Goal: Transaction & Acquisition: Purchase product/service

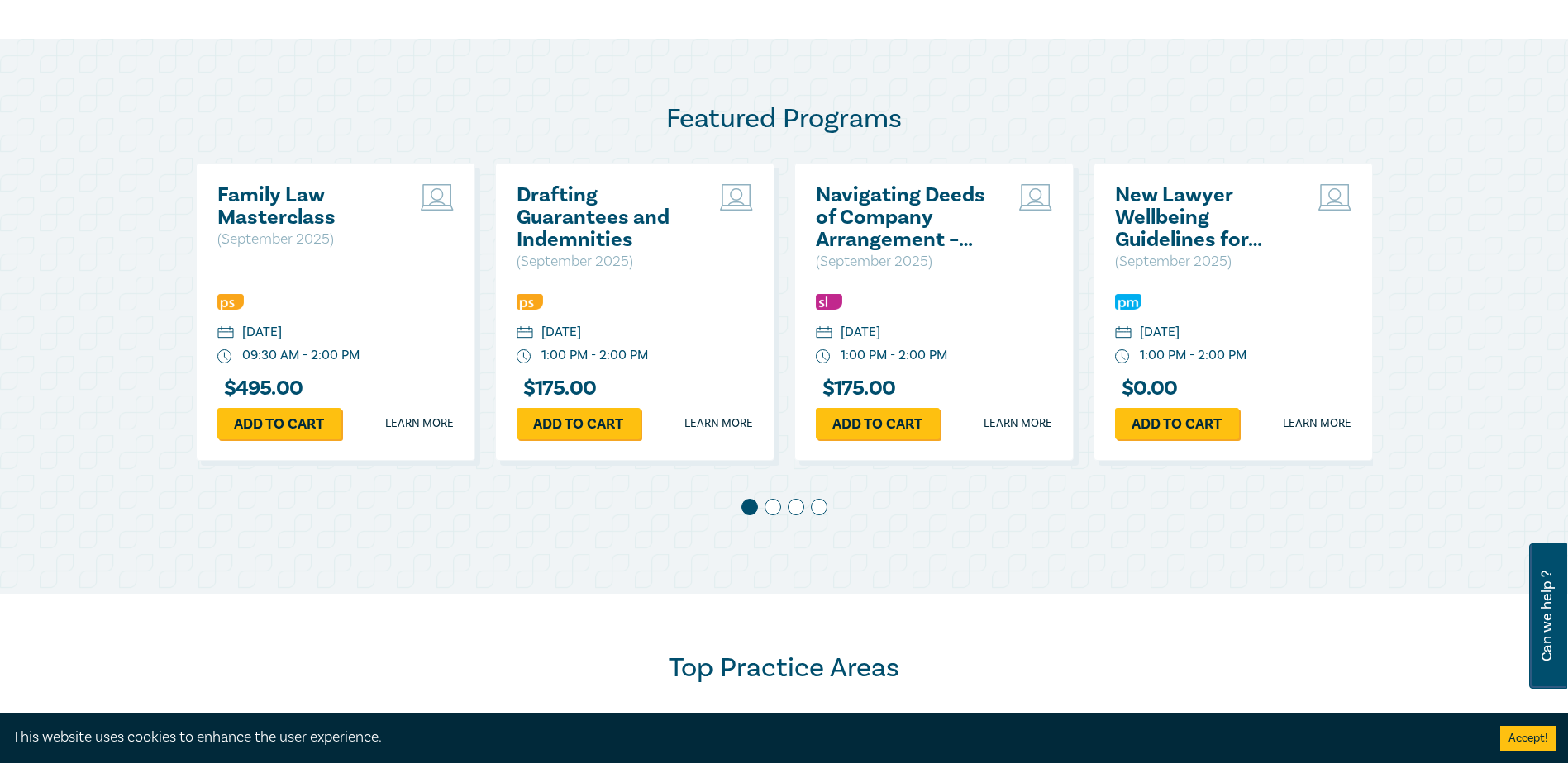
scroll to position [826, 0]
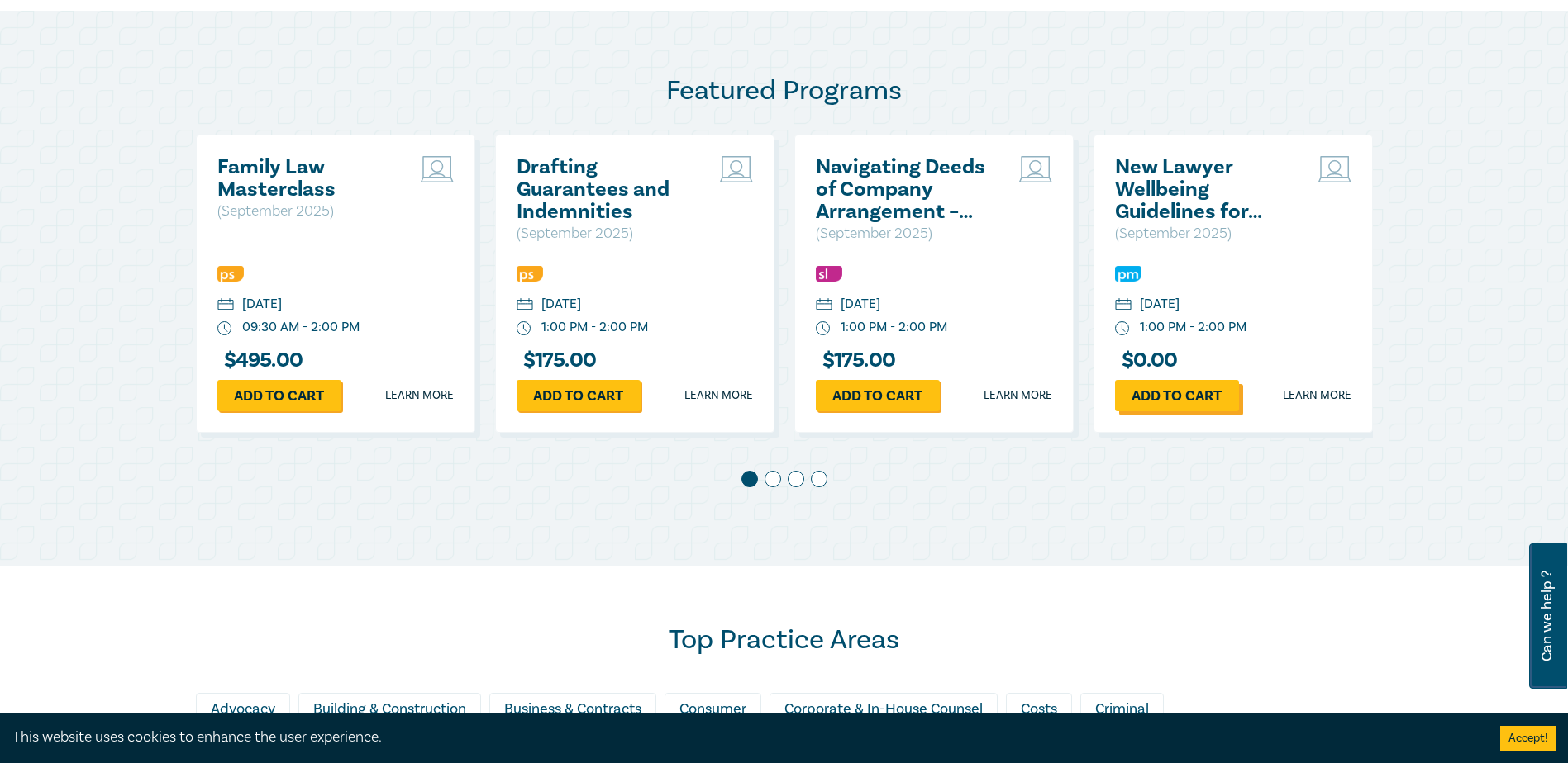
click at [1210, 397] on link "Add to cart" at bounding box center [1177, 395] width 124 height 31
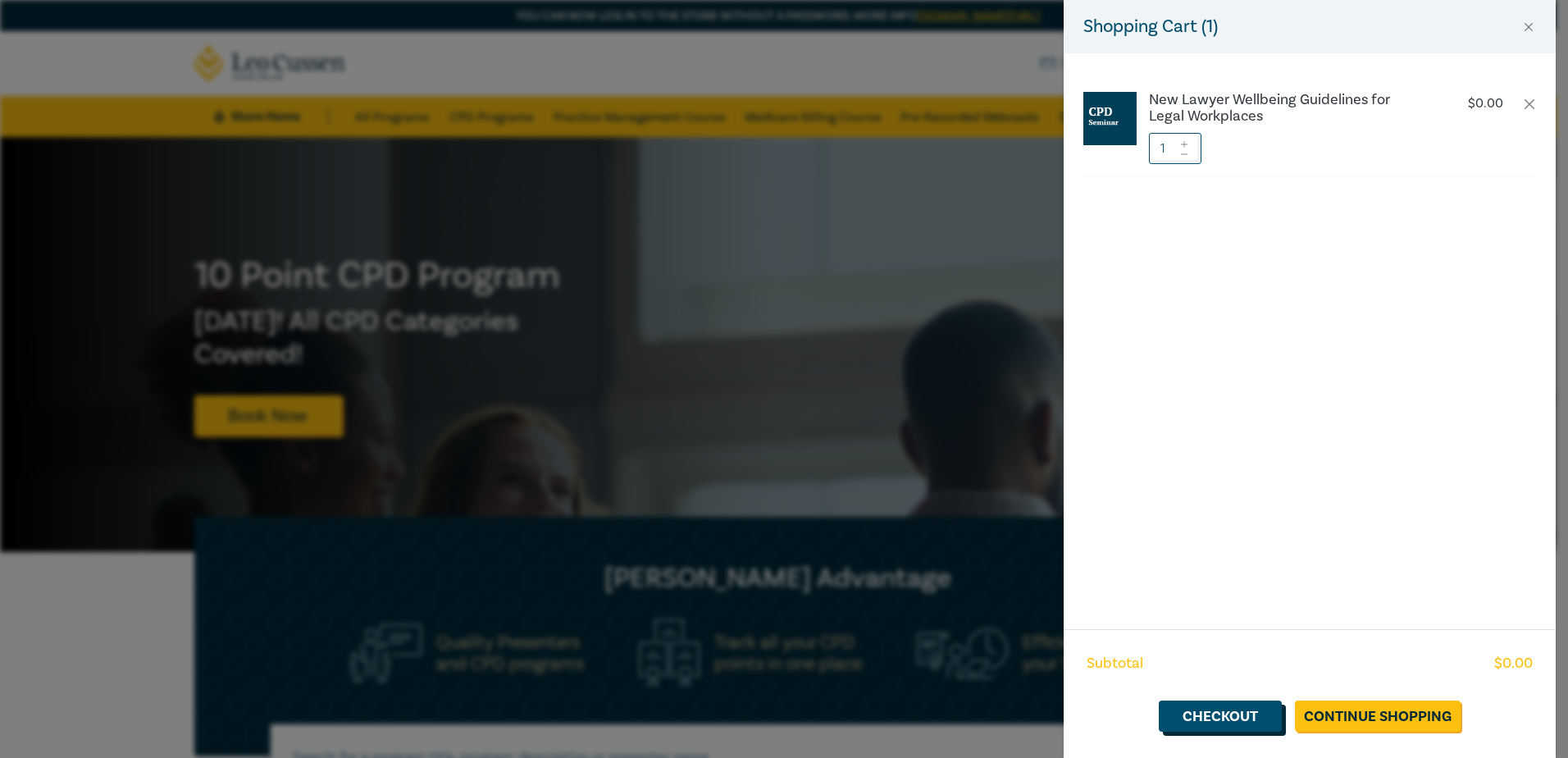
click at [1206, 716] on link "Checkout" at bounding box center [1221, 716] width 123 height 31
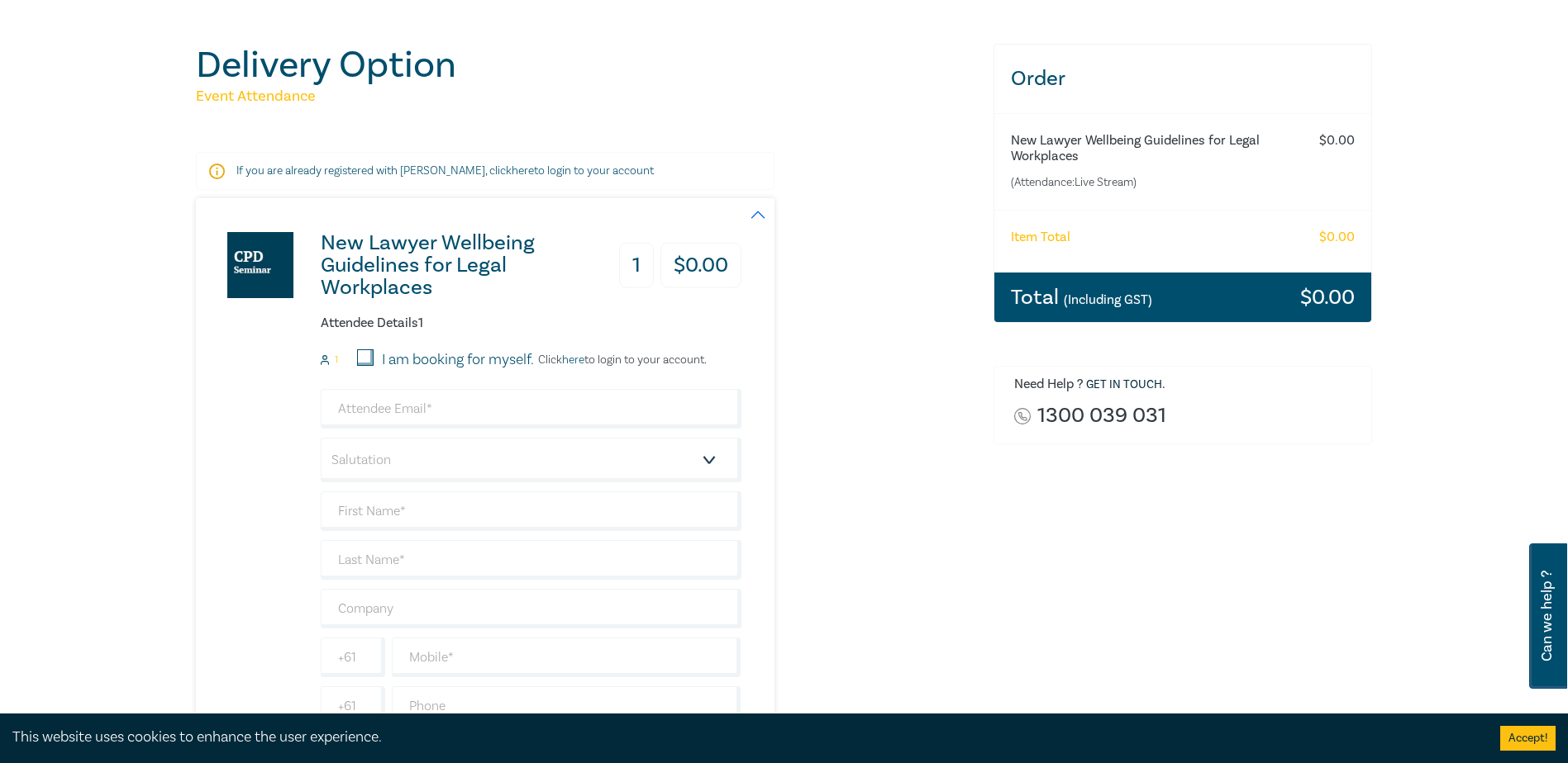
scroll to position [247, 0]
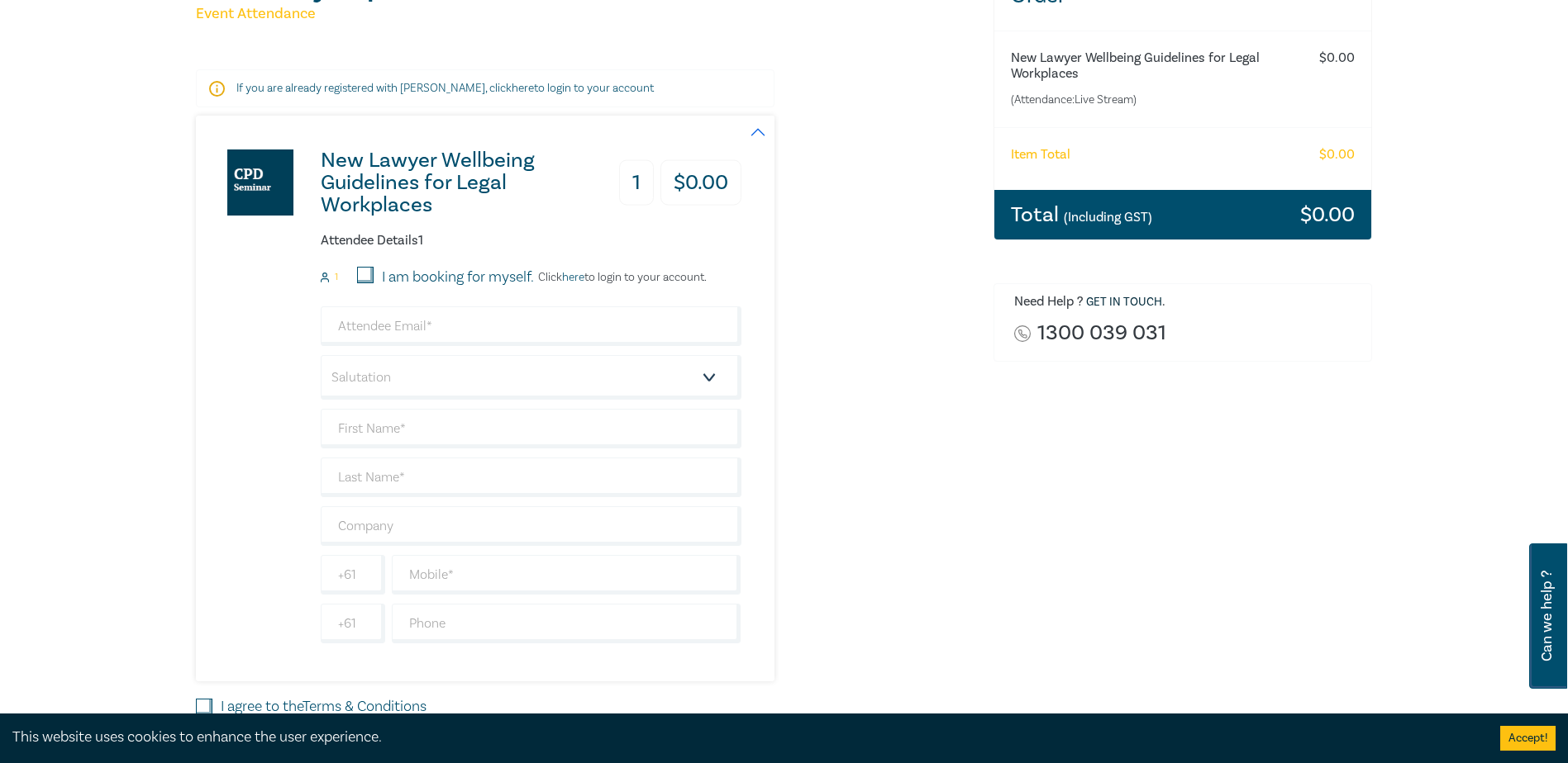
click at [363, 276] on input "I am booking for myself." at bounding box center [366, 275] width 17 height 17
checkbox input "true"
click at [450, 330] on input "email" at bounding box center [530, 325] width 420 height 39
type input "cliff.warner@transport.wa.gov.au"
type input "Cliff"
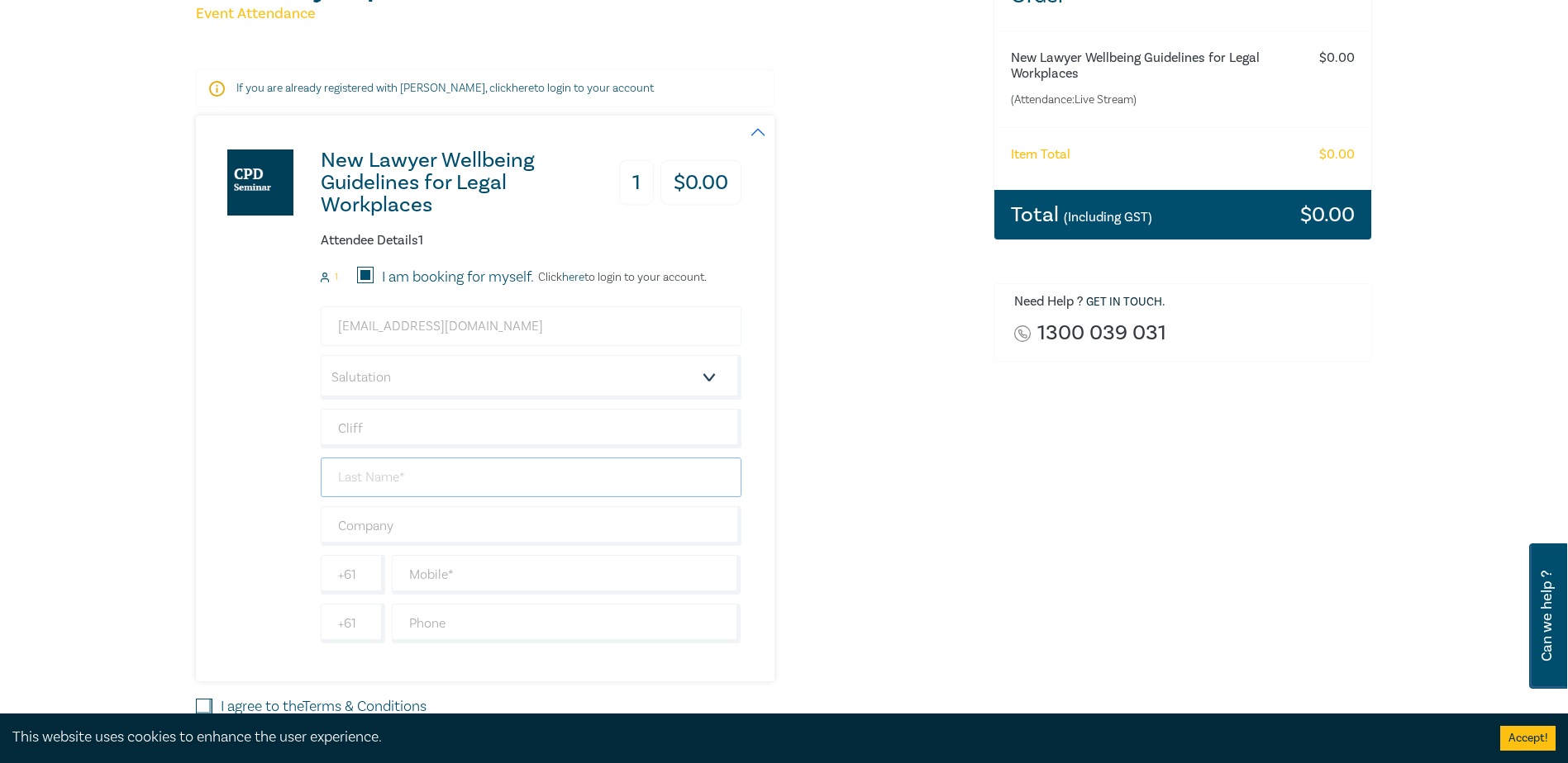
type input "Warner"
type input "Department of Transport"
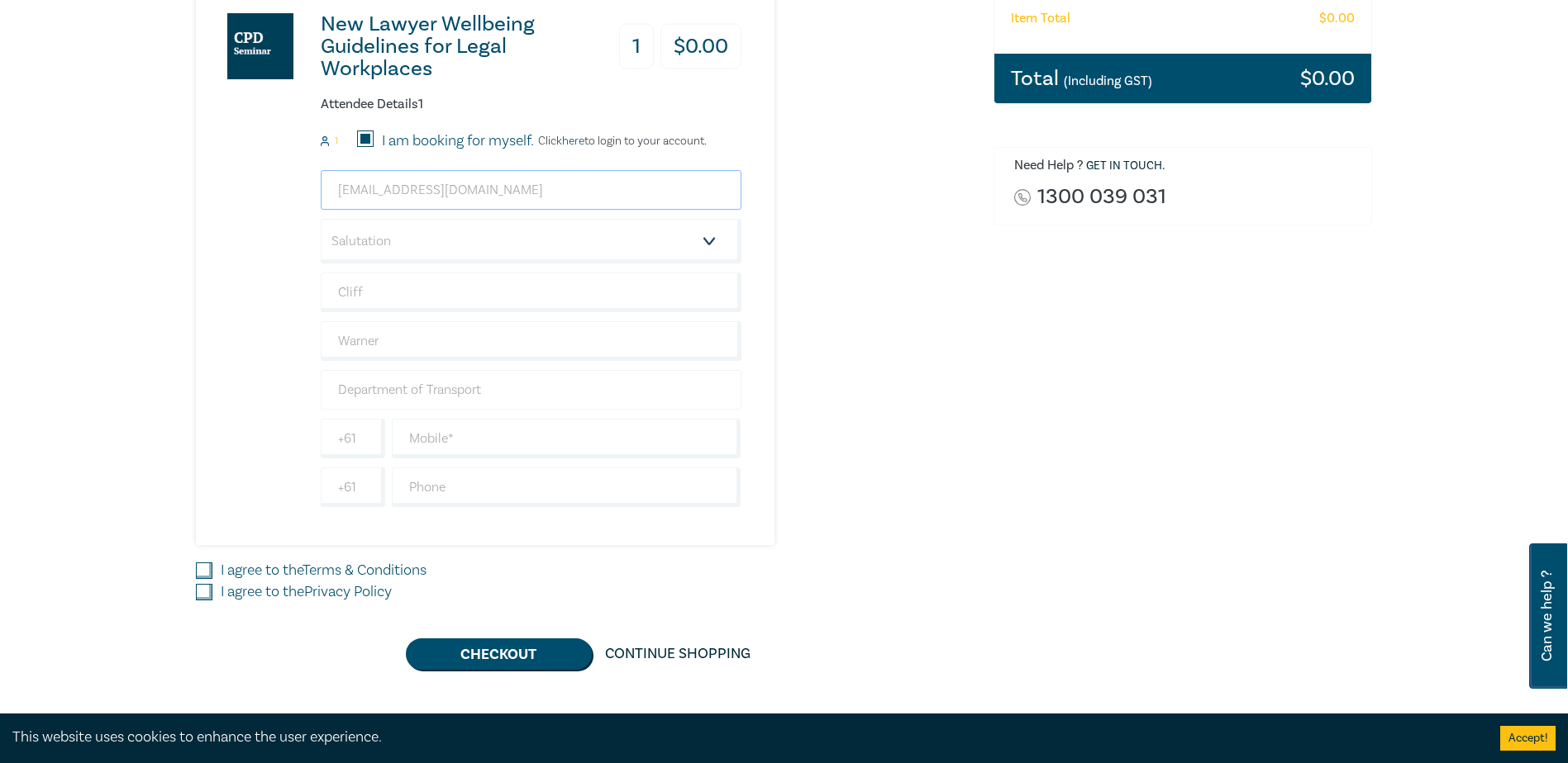
scroll to position [413, 0]
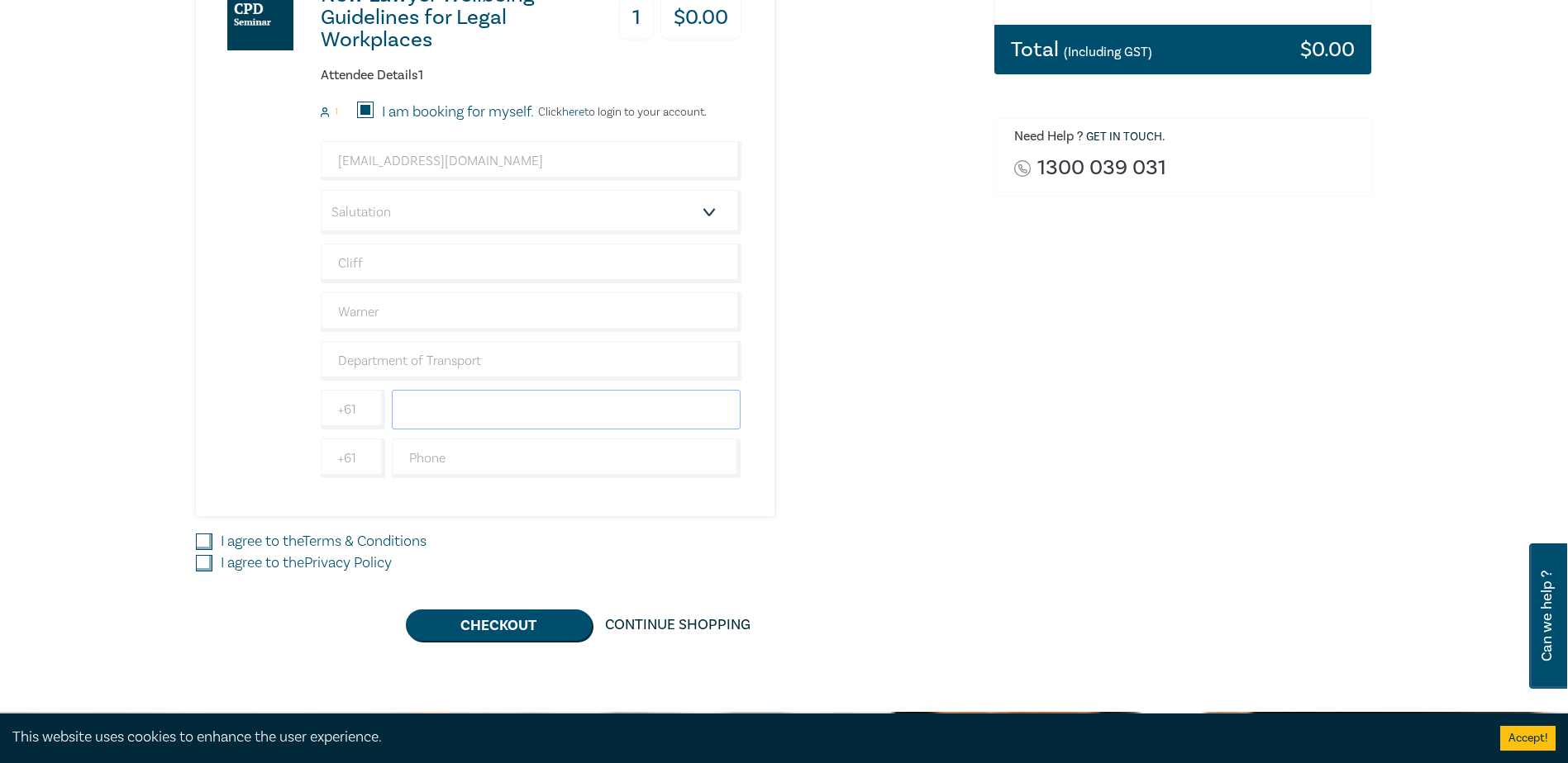
click at [454, 418] on input "text" at bounding box center [566, 409] width 350 height 39
type input "0457529024"
click at [201, 544] on input "I agree to the Terms & Conditions" at bounding box center [204, 542] width 17 height 17
checkbox input "true"
click at [208, 558] on input "I agree to the Privacy Policy" at bounding box center [204, 563] width 17 height 17
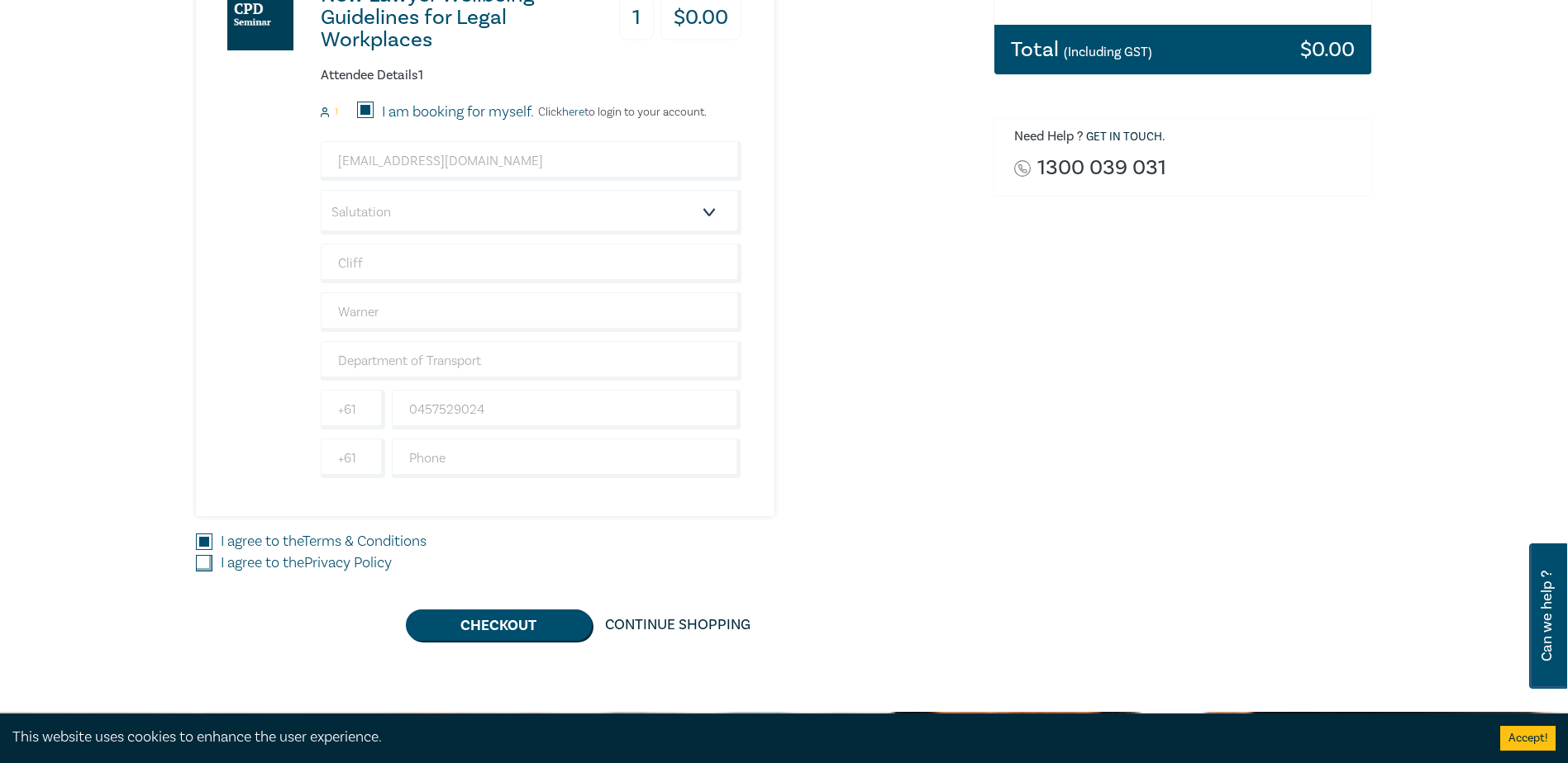
checkbox input "true"
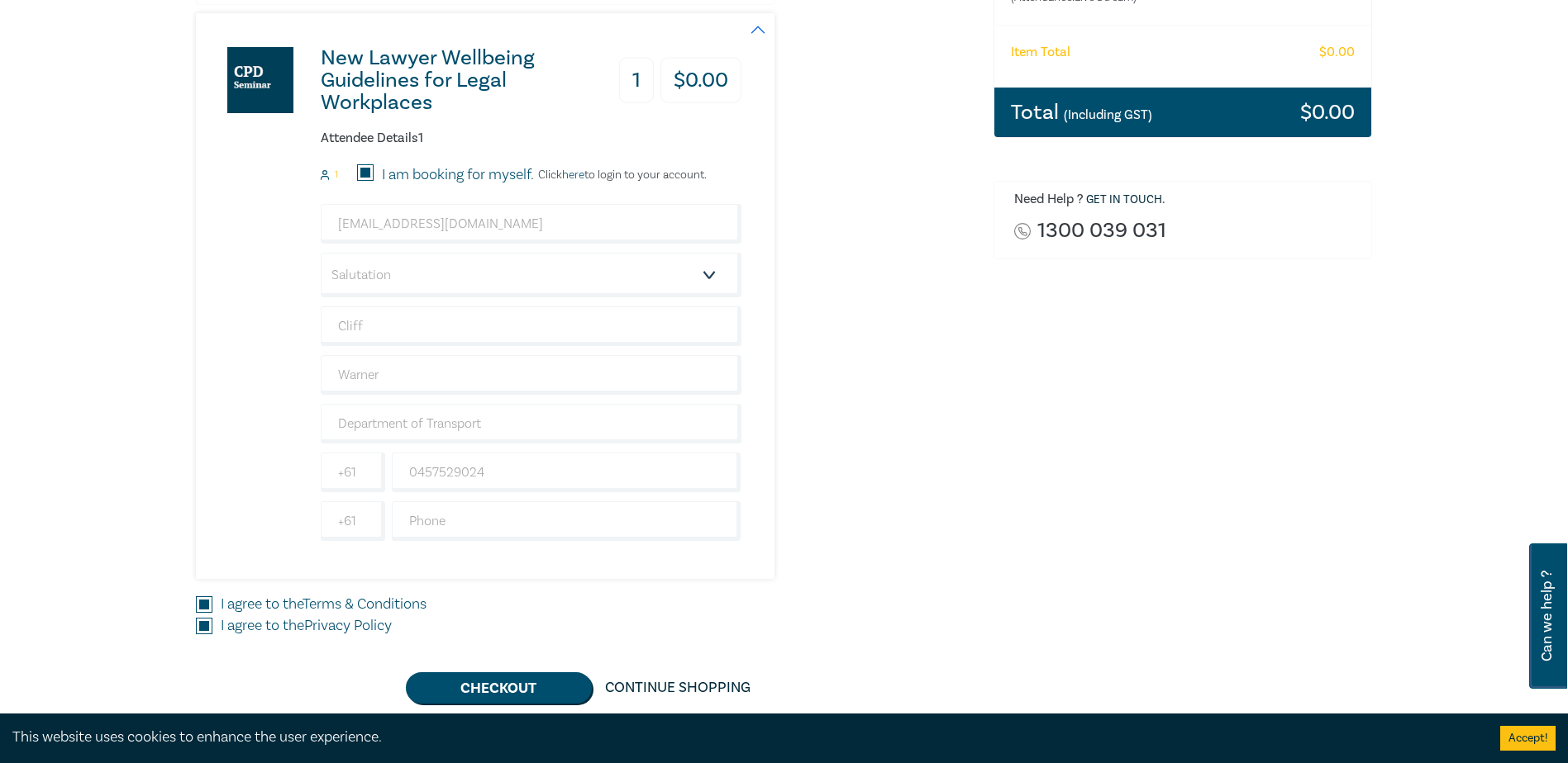
scroll to position [496, 0]
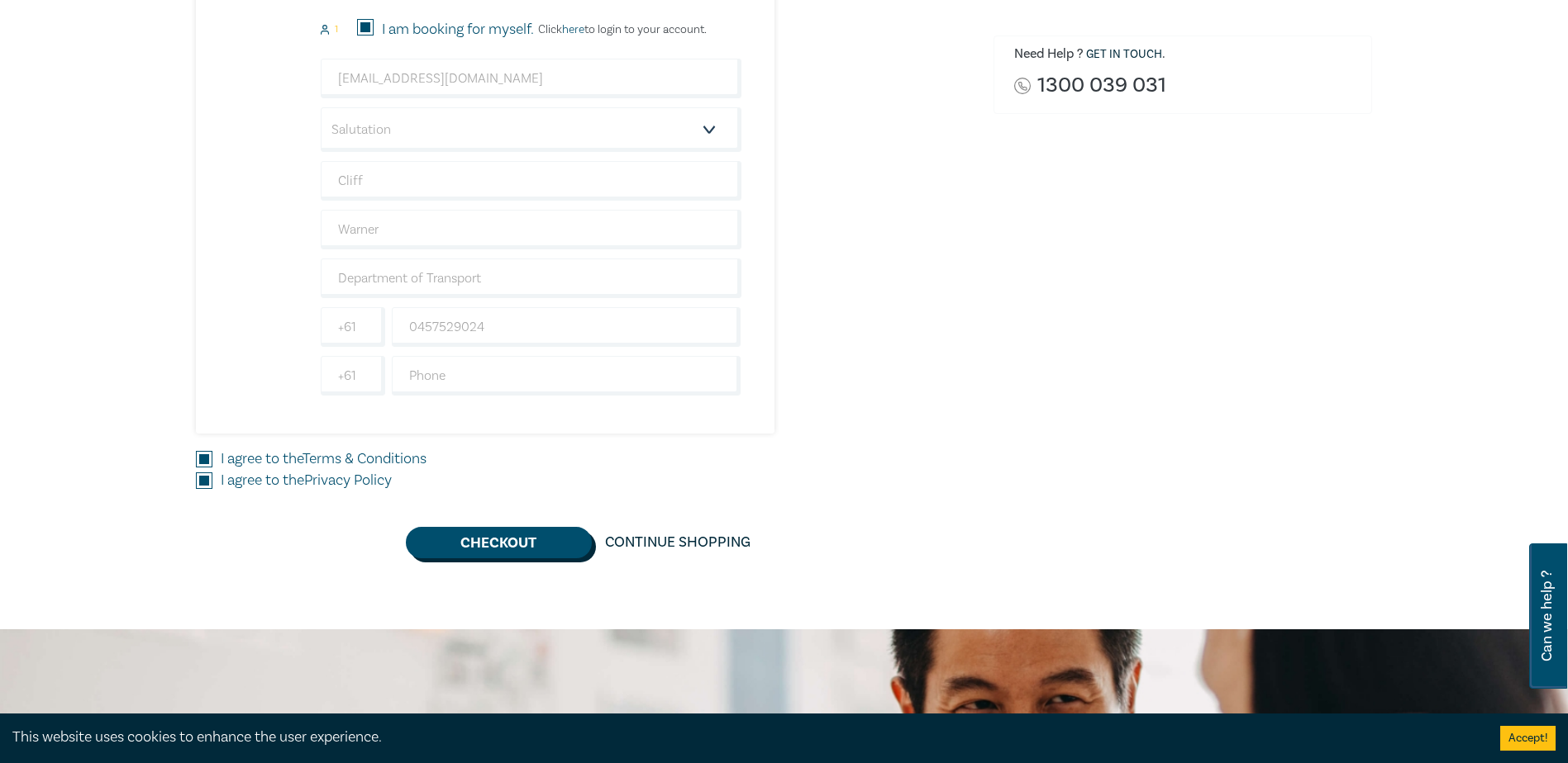
click at [499, 546] on button "Checkout" at bounding box center [499, 542] width 186 height 31
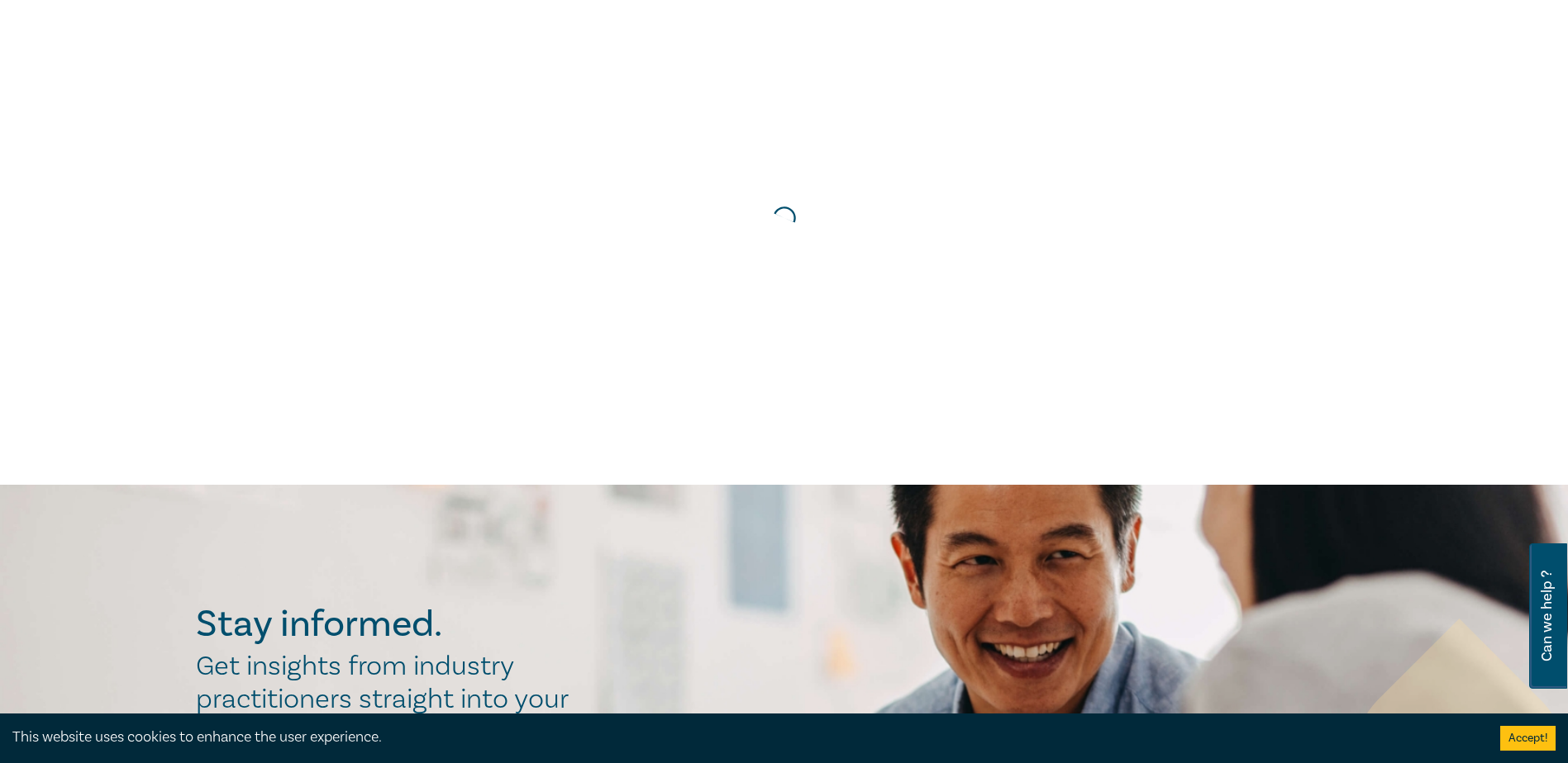
scroll to position [0, 0]
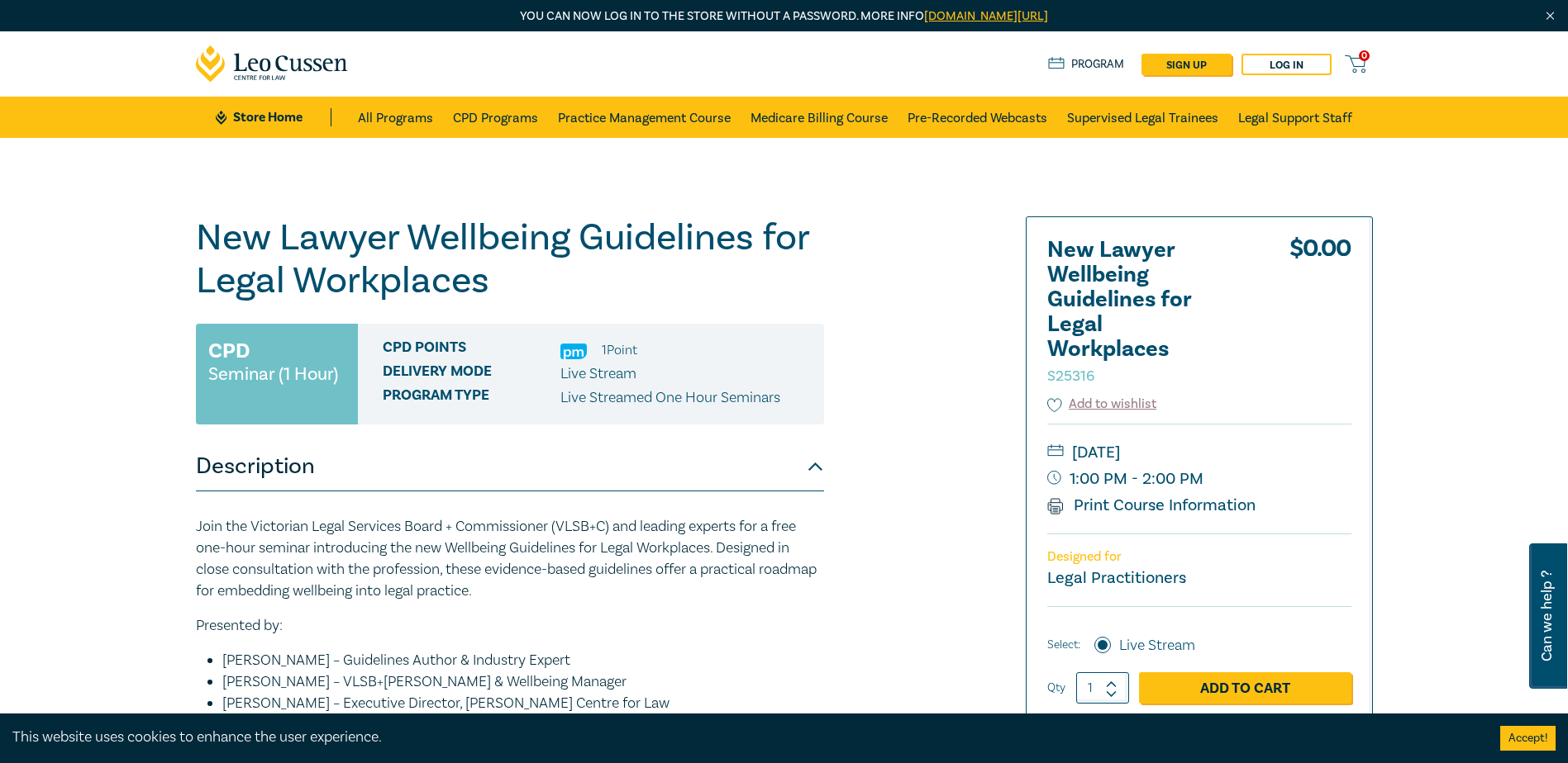
scroll to position [82, 0]
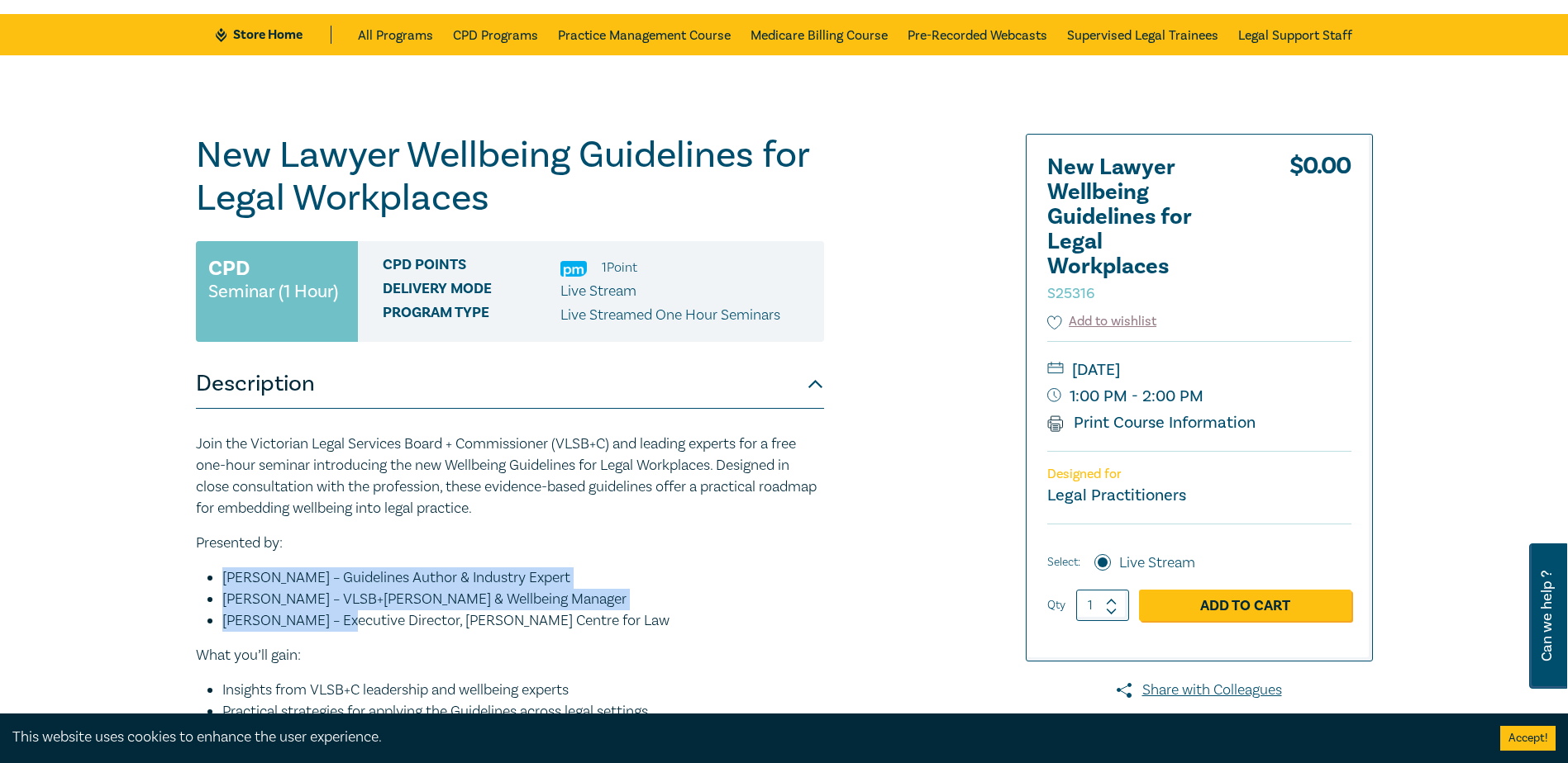
drag, startPoint x: 225, startPoint y: 574, endPoint x: 340, endPoint y: 622, distance: 124.6
click at [340, 622] on ul "Dr. Carly Schrever – Guidelines Author & Industry Expert Lucy Fraser – VLSB+C L…" at bounding box center [509, 600] width 628 height 65
copy ul "Dr. Carly Schrever – Guidelines Author & Industry Expert Lucy Fraser – VLSB+C L…"
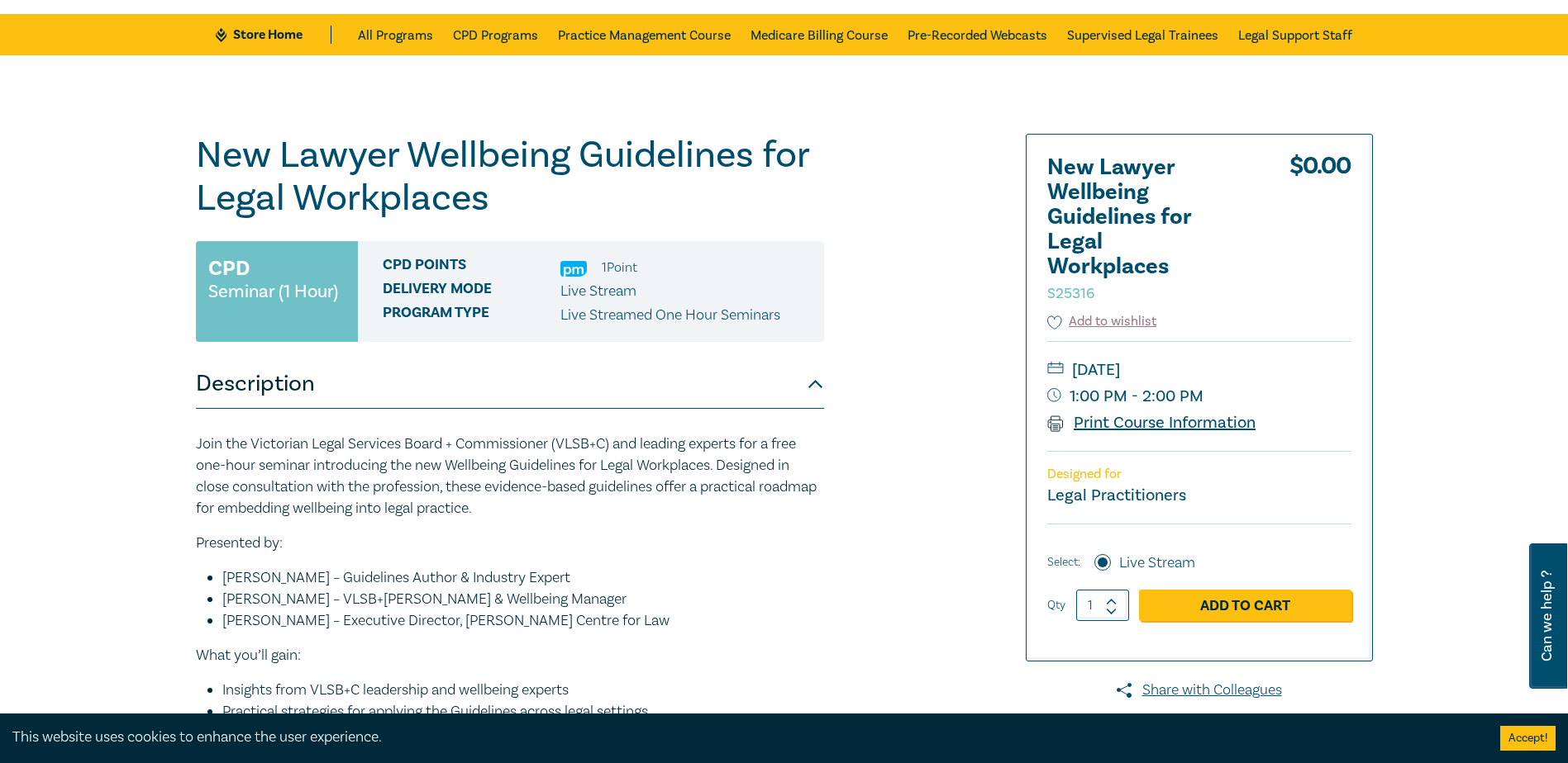
click at [1125, 422] on link "Print Course Information" at bounding box center [1151, 423] width 209 height 22
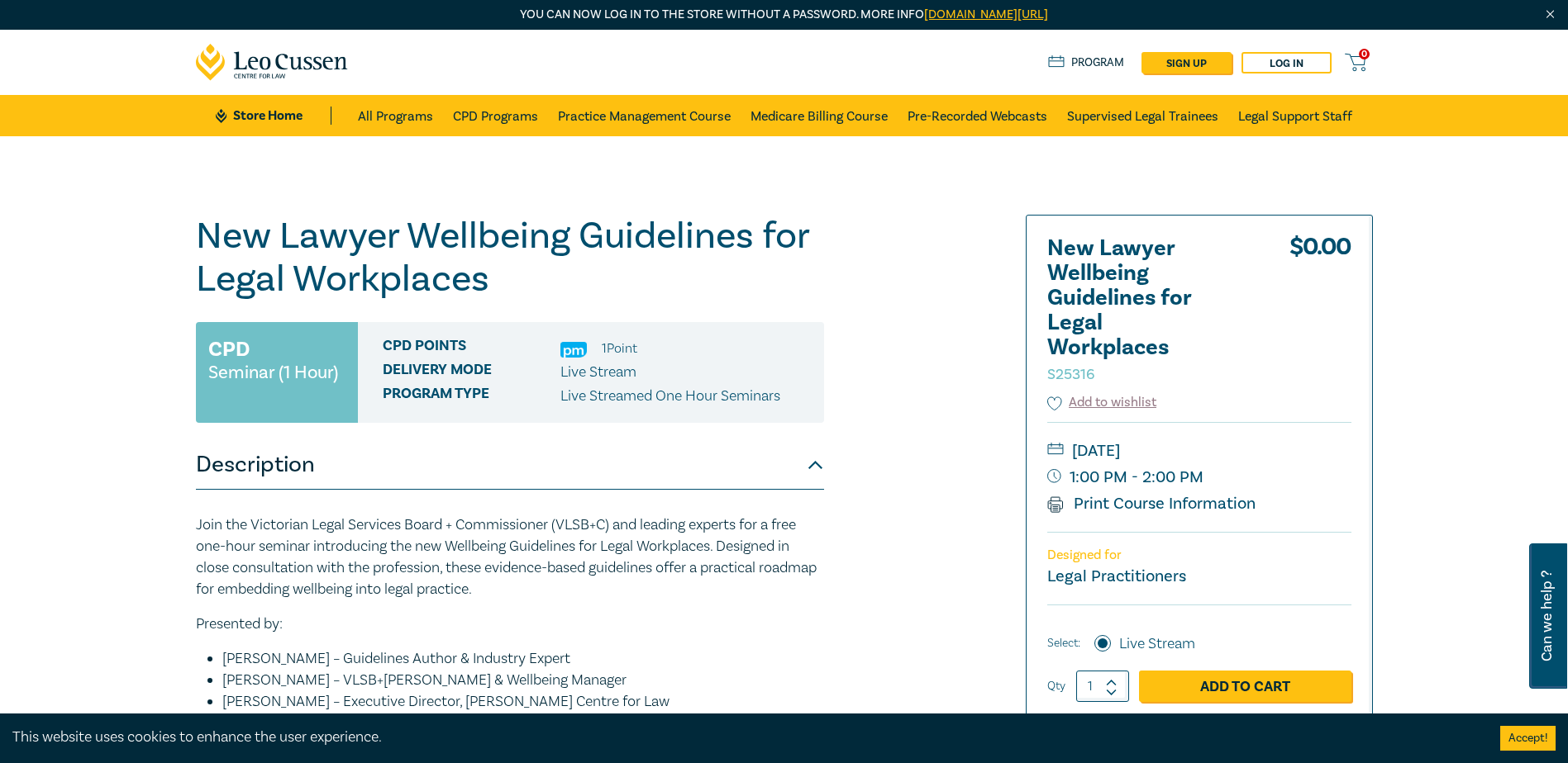
scroll to position [0, 0]
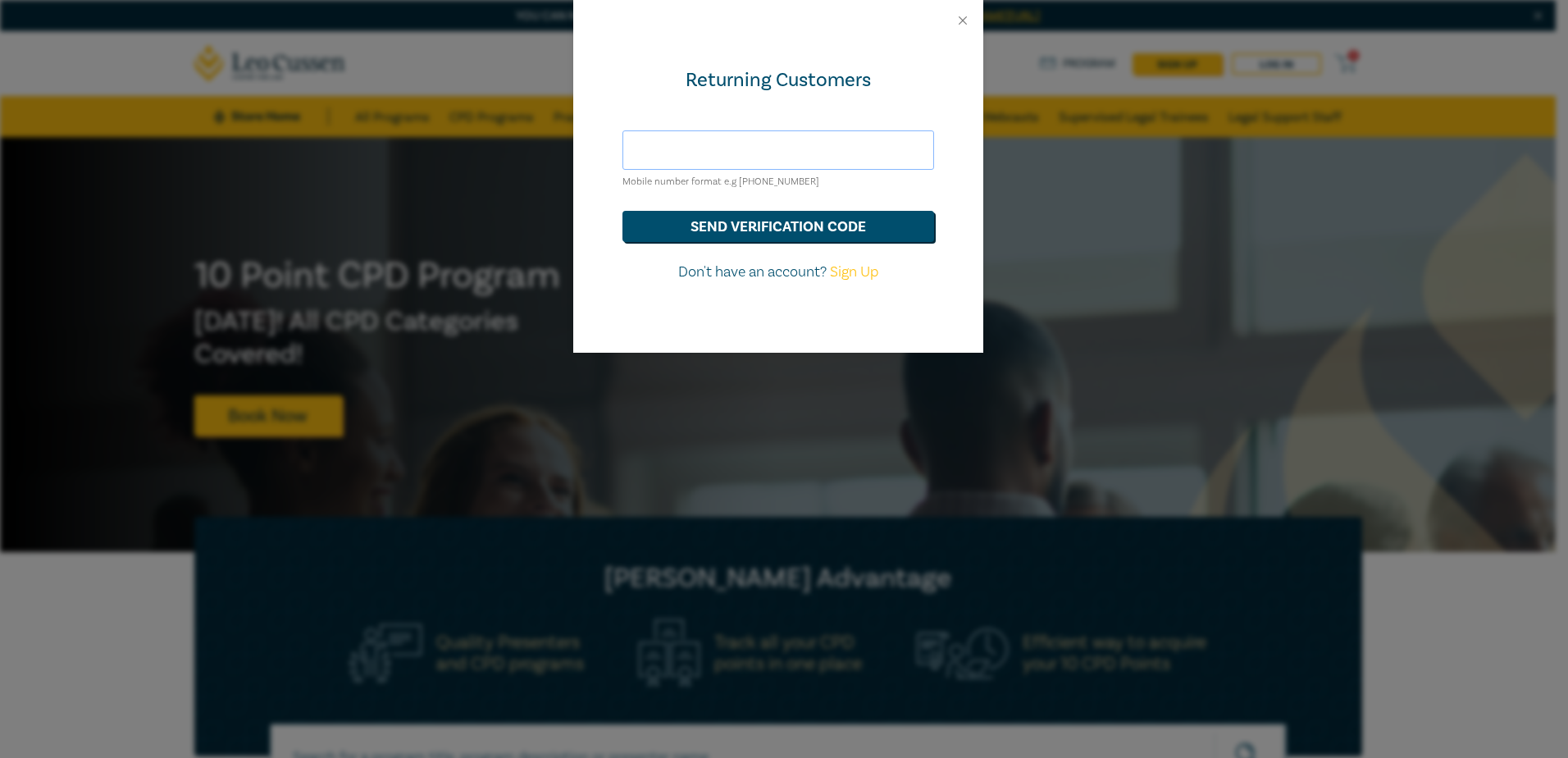
click at [814, 155] on input "text" at bounding box center [779, 150] width 311 height 39
click at [771, 226] on button "send verification code" at bounding box center [779, 226] width 311 height 31
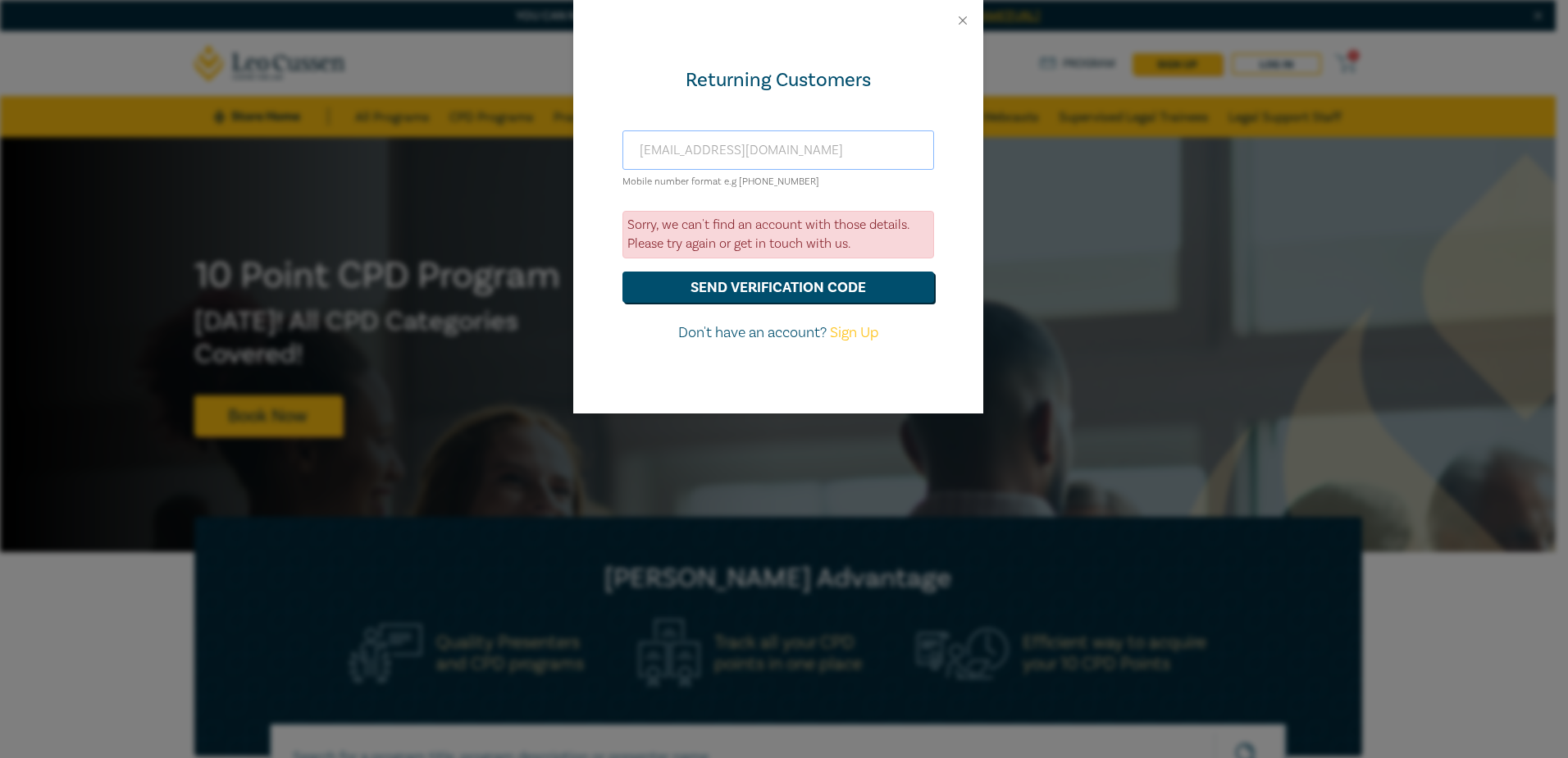
click at [839, 148] on input "cliff.warner@transport.wa.gov.au" at bounding box center [779, 150] width 311 height 39
drag, startPoint x: 850, startPoint y: 151, endPoint x: 548, endPoint y: 141, distance: 302.2
click at [550, 142] on div "Returning Customers cliff.warner@transport.wa.gov.au Mobile number format e.g +…" at bounding box center [784, 379] width 1568 height 758
type input "0457529024"
click at [623, 272] on button "send verification code" at bounding box center [779, 287] width 311 height 31
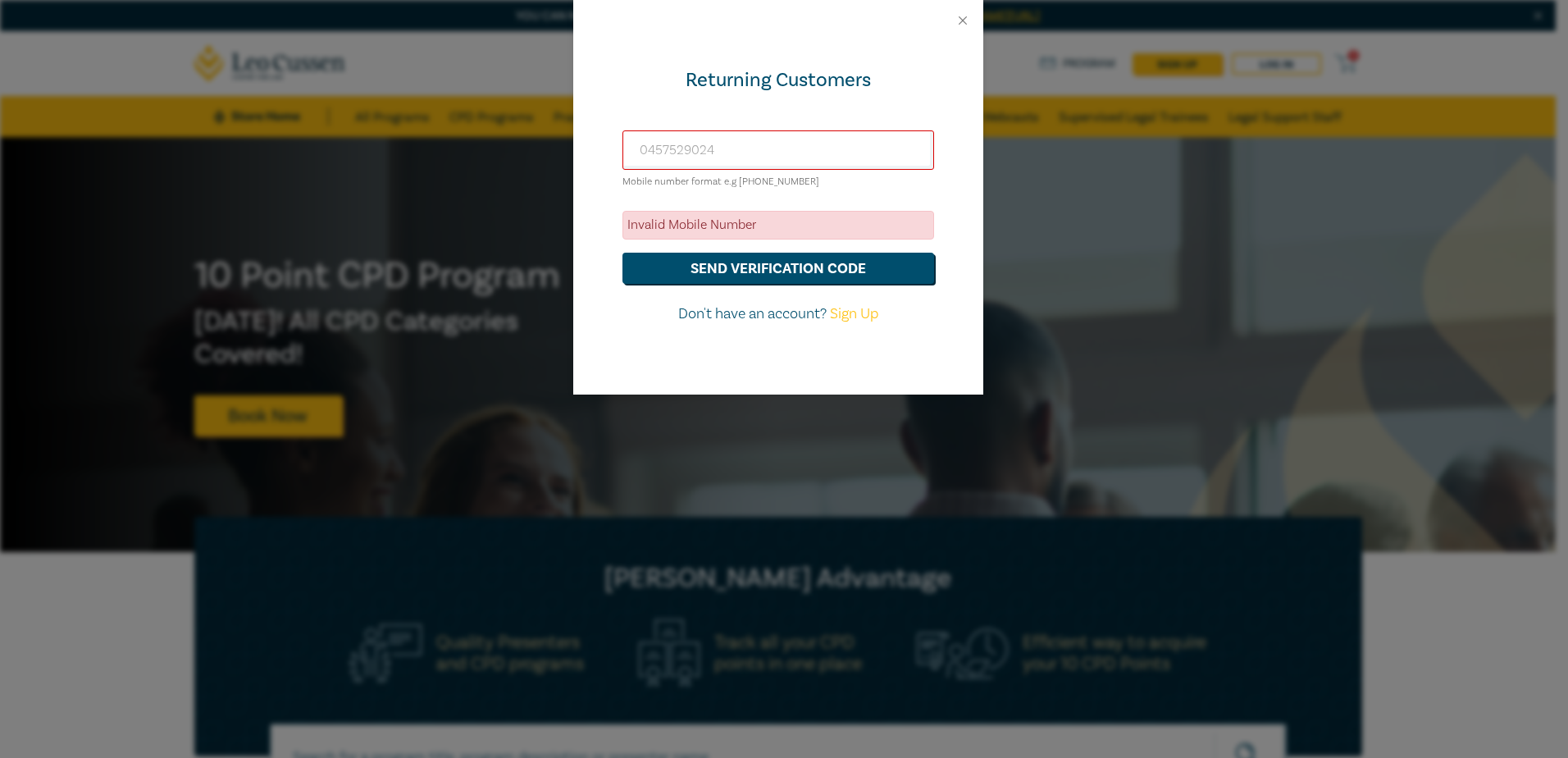
click at [951, 11] on div at bounding box center [779, 20] width 410 height 41
click at [964, 24] on button "Close" at bounding box center [963, 21] width 15 height 15
